Goal: Transaction & Acquisition: Download file/media

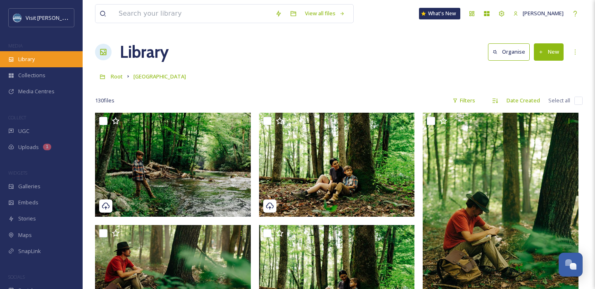
scroll to position [5433, 0]
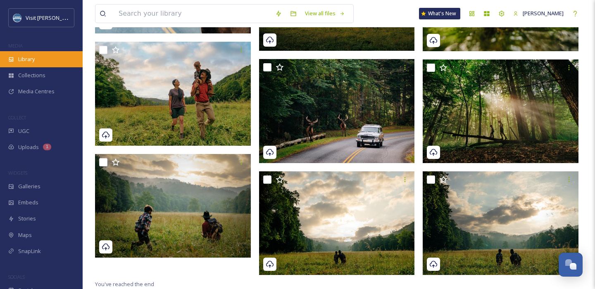
click at [41, 57] on div "Library" at bounding box center [41, 59] width 83 height 16
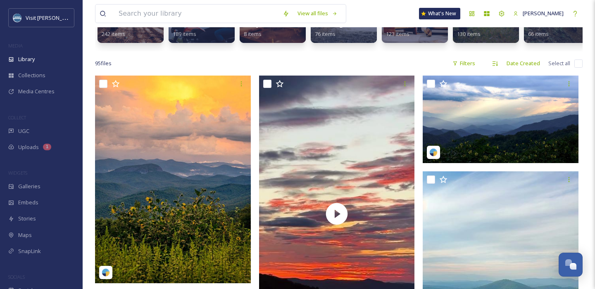
scroll to position [129, 0]
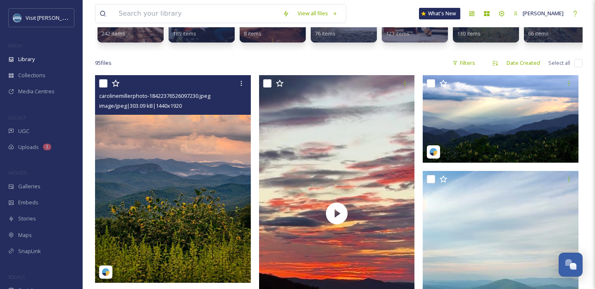
click at [165, 151] on img at bounding box center [173, 179] width 156 height 208
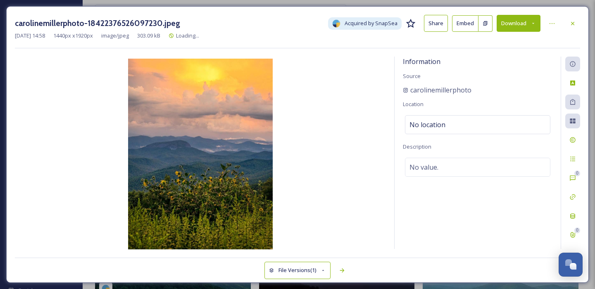
click at [524, 21] on button "Download" at bounding box center [519, 23] width 44 height 17
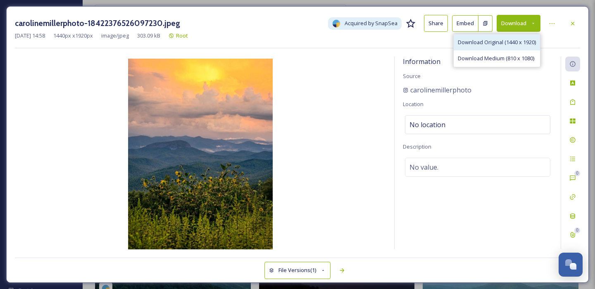
click at [506, 42] on span "Download Original (1440 x 1920)" at bounding box center [497, 42] width 78 height 8
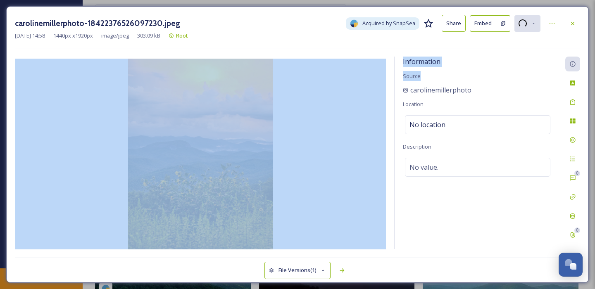
drag, startPoint x: 479, startPoint y: 84, endPoint x: 390, endPoint y: 89, distance: 89.0
click at [390, 89] on div "Information Source carolinemillerphoto Location No location Description No valu…" at bounding box center [297, 153] width 565 height 193
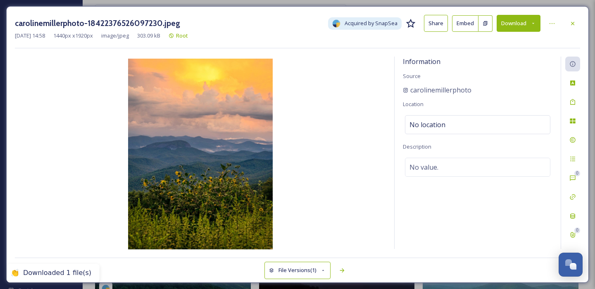
click at [525, 98] on div "Information Source carolinemillerphoto Location No location Description No valu…" at bounding box center [478, 153] width 166 height 193
drag, startPoint x: 479, startPoint y: 91, endPoint x: 406, endPoint y: 91, distance: 73.2
click at [406, 91] on div "carolinemillerphoto" at bounding box center [478, 90] width 150 height 10
copy span "carolinemillerphoto"
click at [573, 21] on icon at bounding box center [573, 23] width 7 height 7
